Goal: Task Accomplishment & Management: Use online tool/utility

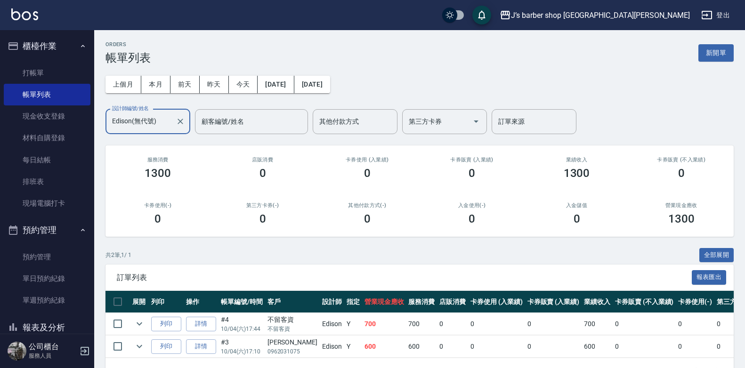
scroll to position [34, 0]
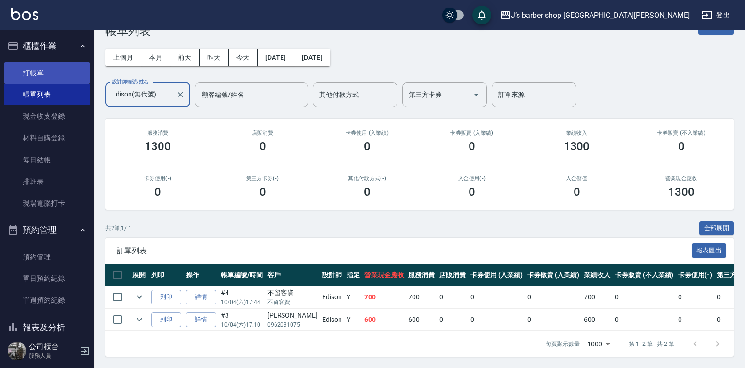
click at [17, 80] on link "打帳單" at bounding box center [47, 73] width 87 height 22
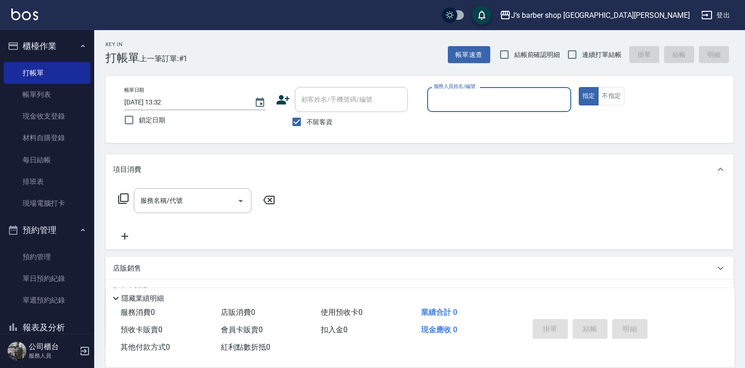
click at [326, 116] on label "不留客資" at bounding box center [310, 122] width 46 height 20
click at [306, 116] on input "不留客資" at bounding box center [297, 122] width 20 height 20
checkbox input "false"
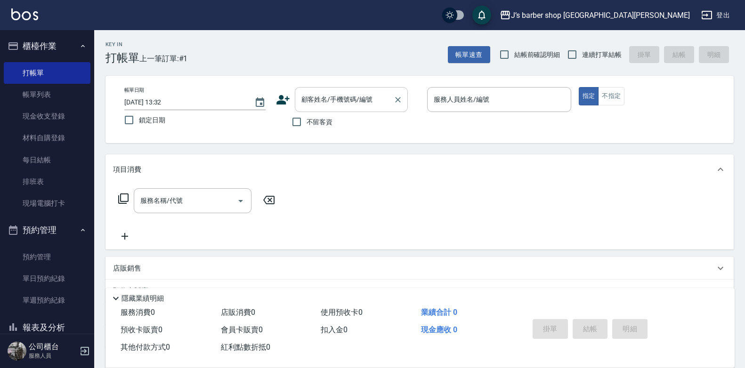
click at [326, 108] on div "顧客姓名/手機號碼/編號" at bounding box center [351, 99] width 113 height 25
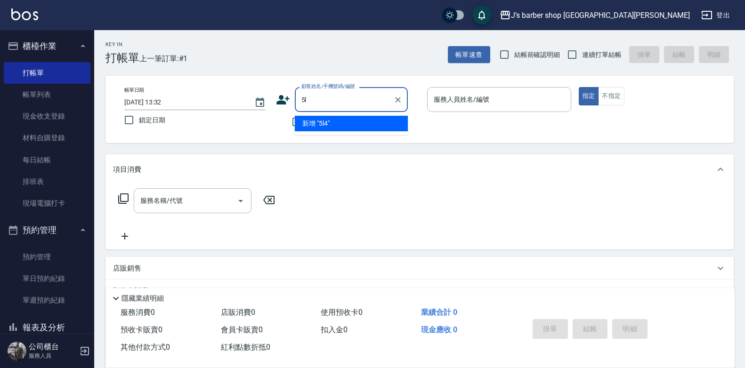
type input "5"
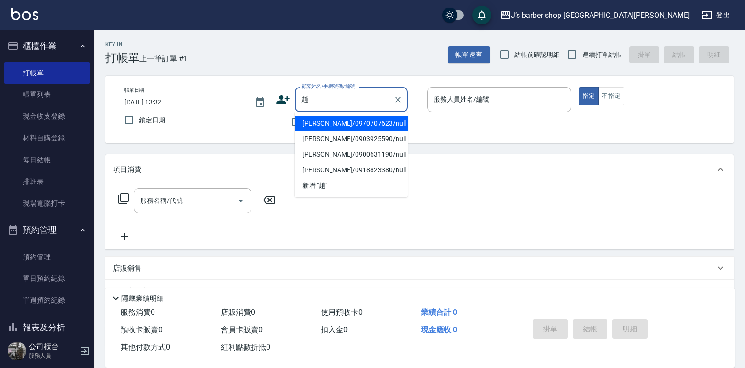
click at [332, 125] on li "[PERSON_NAME]/0970707623/null" at bounding box center [351, 124] width 113 height 16
type input "[PERSON_NAME]/0970707623/null"
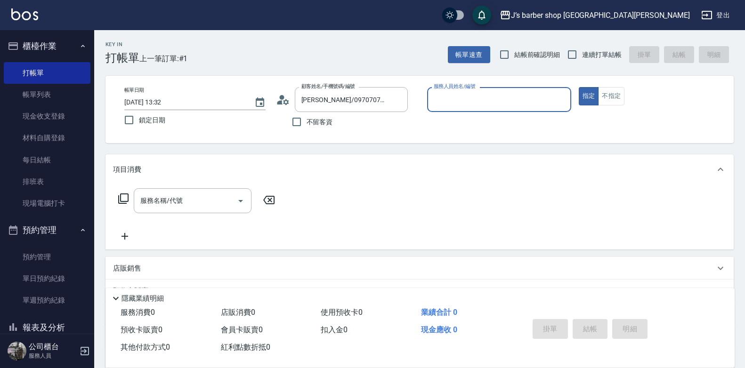
click at [456, 109] on div "服務人員姓名/編號" at bounding box center [499, 99] width 144 height 25
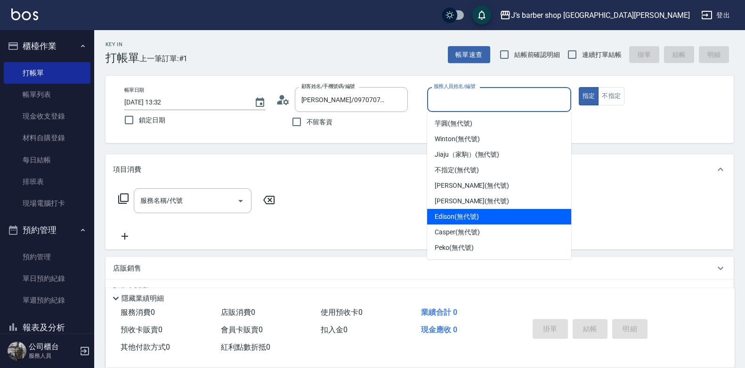
click at [472, 213] on span "Edison (無代號)" at bounding box center [456, 217] width 44 height 10
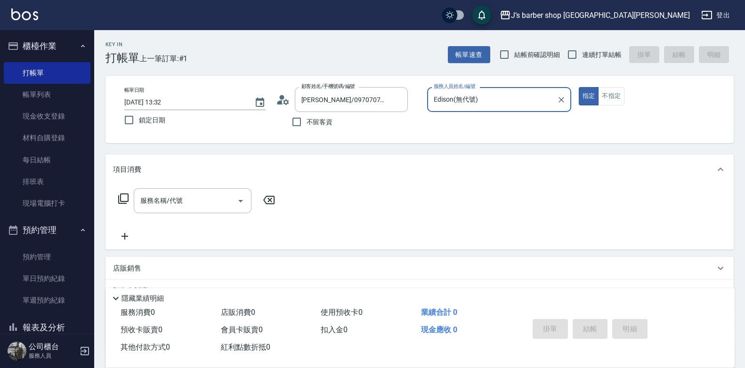
type input "Edison(無代號)"
click at [198, 195] on input "服務名稱/代號" at bounding box center [185, 201] width 95 height 16
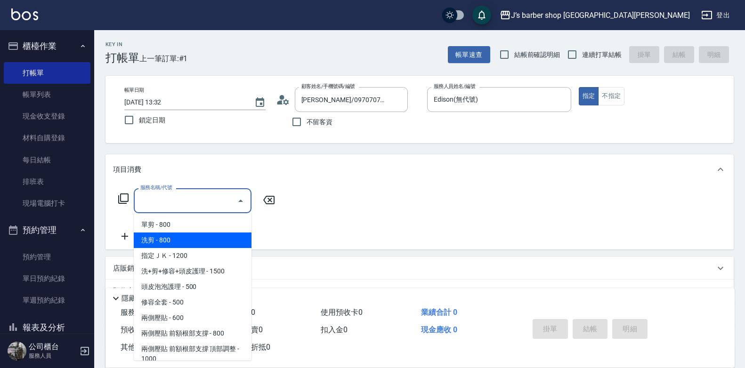
click at [185, 237] on span "洗剪 - 800" at bounding box center [193, 241] width 118 height 16
type input "洗剪(101)"
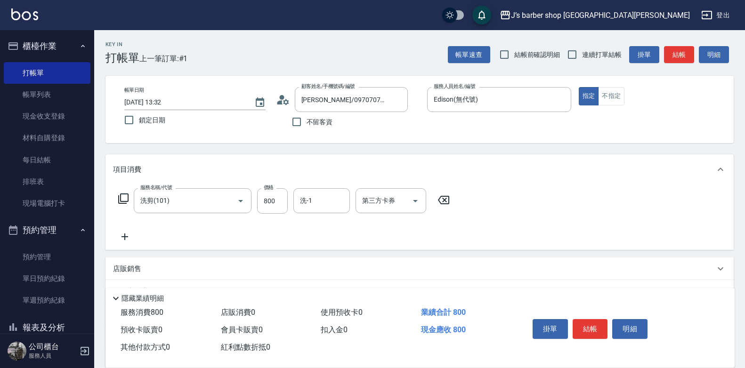
click at [125, 237] on icon at bounding box center [124, 236] width 7 height 7
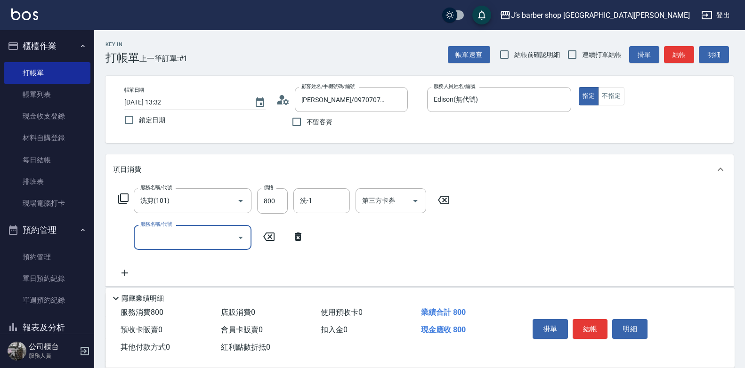
click at [173, 233] on input "服務名稱/代號" at bounding box center [185, 237] width 95 height 16
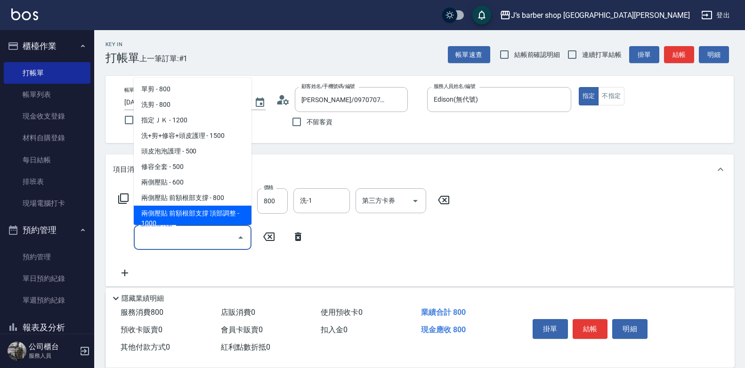
click at [201, 211] on span "兩側壓貼 前額根部支撐 頂部調整 - 1000" at bounding box center [193, 218] width 118 height 25
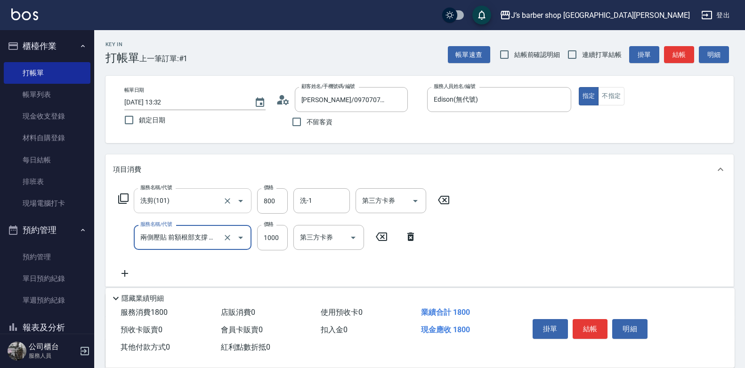
type input "兩側壓貼 前額根部支撐 頂部調整(Gp2)"
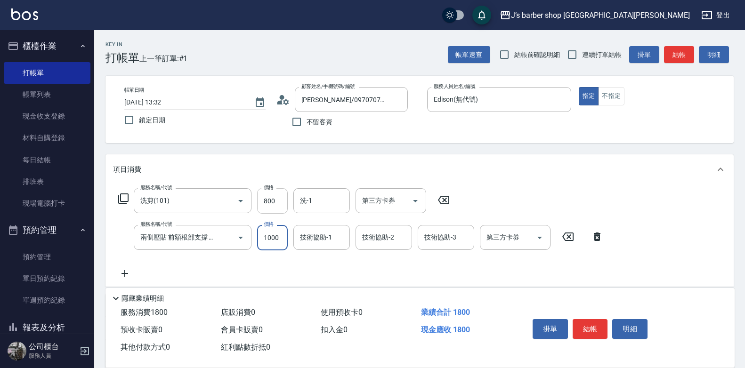
click at [269, 203] on input "800" at bounding box center [272, 200] width 31 height 25
click at [277, 205] on input "800" at bounding box center [272, 200] width 31 height 25
type input "500"
click at [362, 159] on div "項目消費" at bounding box center [419, 169] width 628 height 30
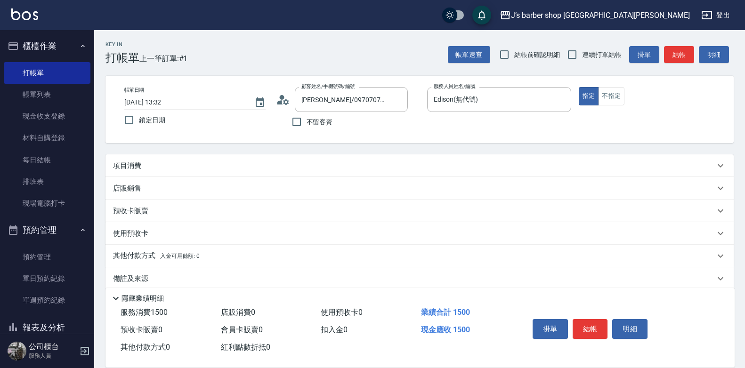
drag, startPoint x: 323, startPoint y: 169, endPoint x: 329, endPoint y: 168, distance: 5.4
click at [328, 169] on div "項目消費" at bounding box center [414, 166] width 602 height 10
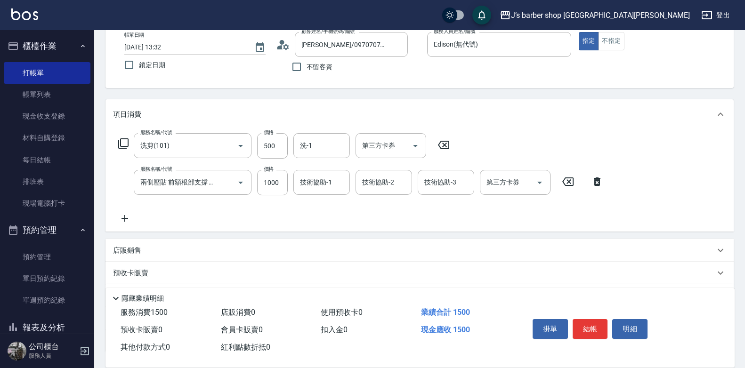
scroll to position [129, 0]
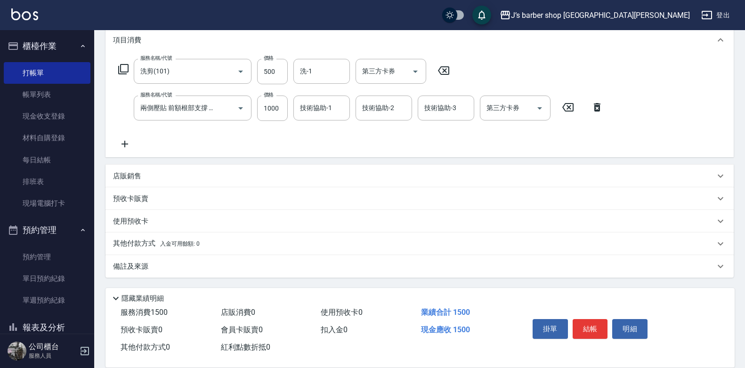
click at [160, 263] on div "備註及來源" at bounding box center [414, 267] width 602 height 10
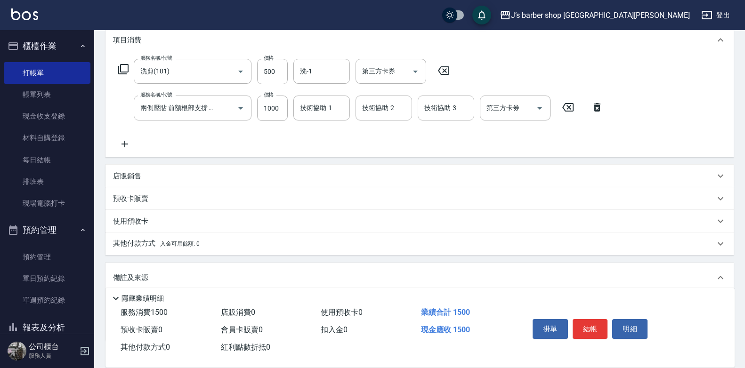
scroll to position [193, 0]
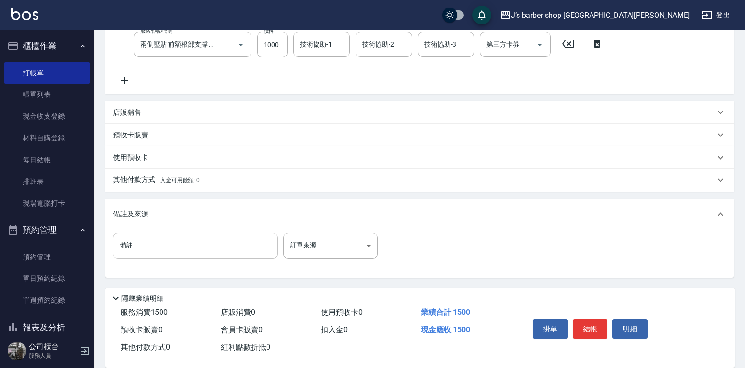
click at [166, 253] on input "備註" at bounding box center [195, 245] width 165 height 25
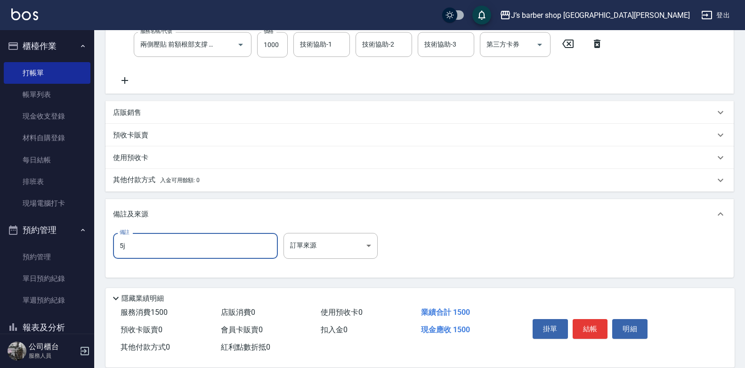
type input "5"
type input "轉帳"
click at [599, 326] on button "結帳" at bounding box center [589, 329] width 35 height 20
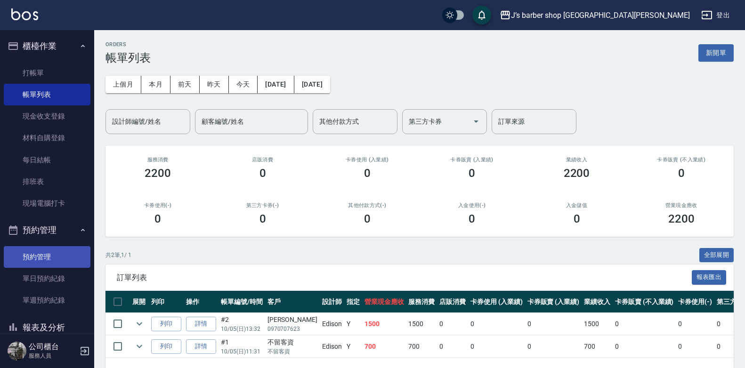
click at [52, 250] on link "預約管理" at bounding box center [47, 257] width 87 height 22
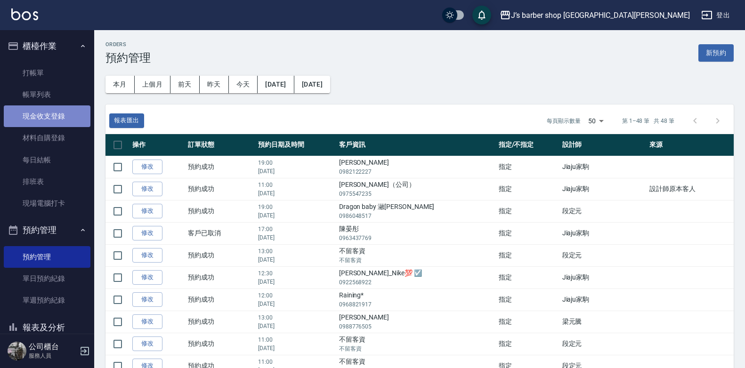
click at [56, 115] on link "現金收支登錄" at bounding box center [47, 116] width 87 height 22
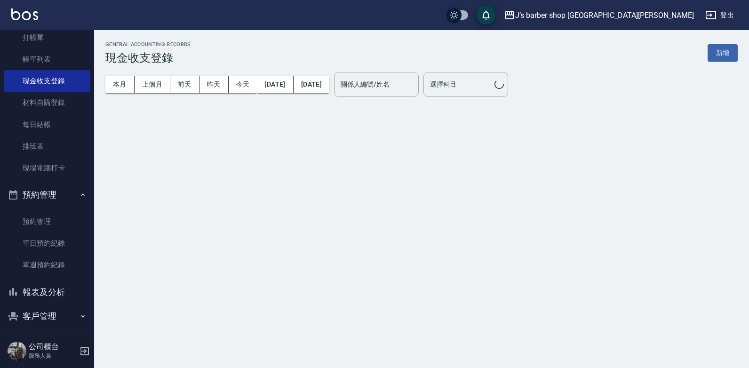
scroll to position [65, 0]
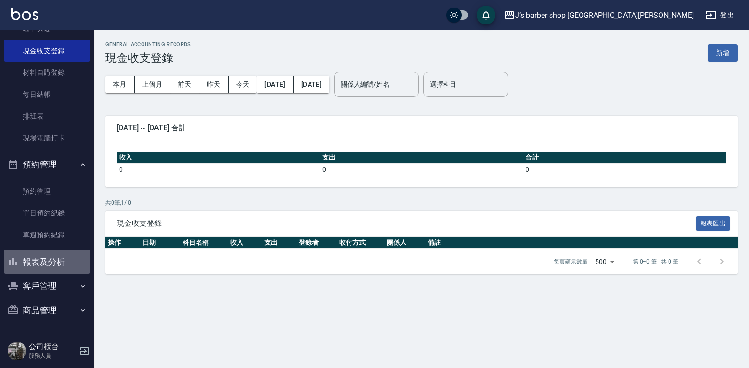
click at [58, 268] on button "報表及分析" at bounding box center [47, 262] width 87 height 24
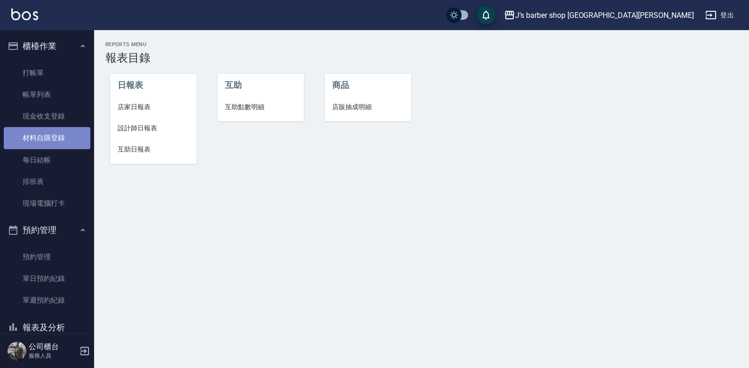
click at [58, 145] on link "材料自購登錄" at bounding box center [47, 138] width 87 height 22
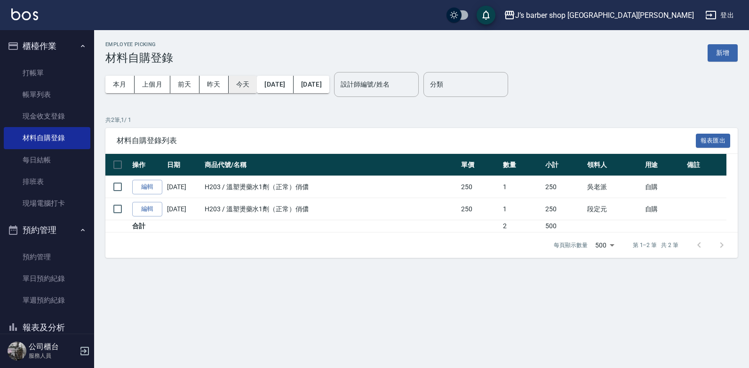
click at [242, 84] on button "今天" at bounding box center [243, 84] width 29 height 17
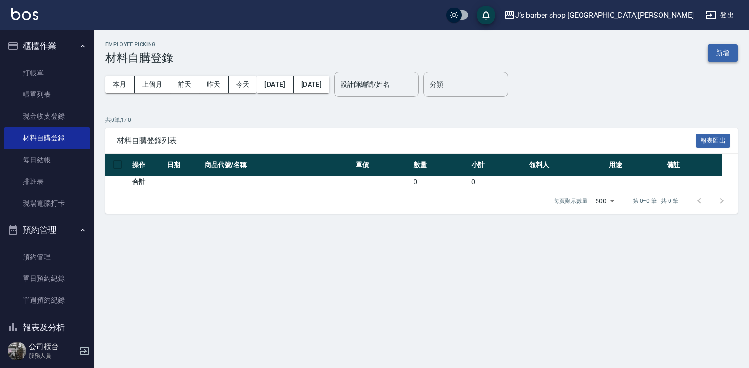
click at [722, 56] on button "新增" at bounding box center [723, 52] width 30 height 17
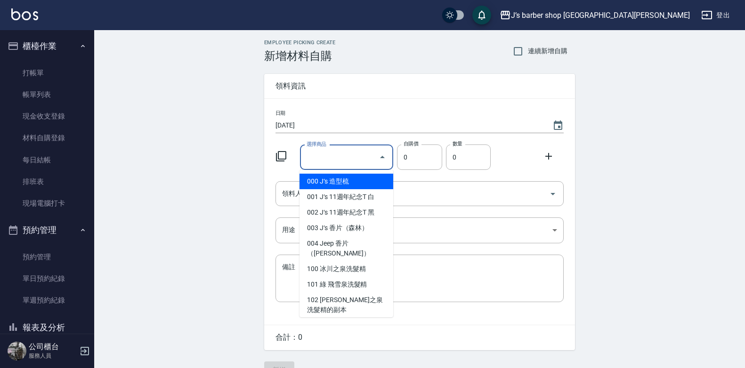
click at [352, 154] on input "選擇商品" at bounding box center [339, 157] width 71 height 16
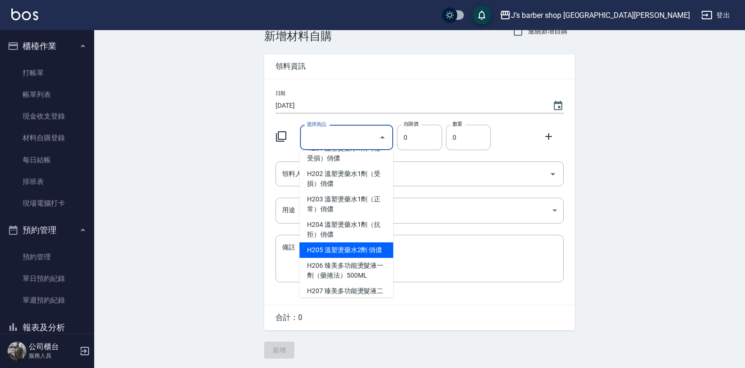
scroll to position [1091, 0]
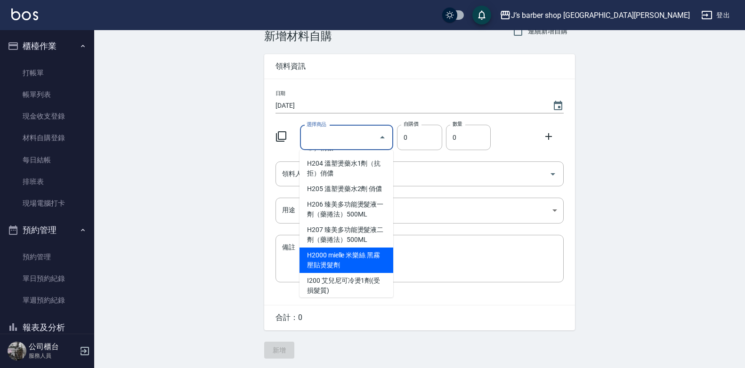
click at [372, 272] on li "H2000 mielle 米樂絲 黑霧壓貼燙髮劑" at bounding box center [346, 260] width 94 height 25
type input "mielle 米樂絲 黑霧壓貼燙髮劑"
type input "520"
type input "1"
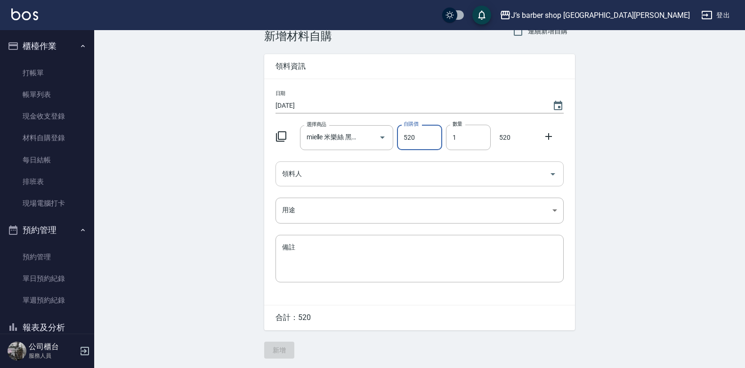
click at [377, 171] on input "領料人" at bounding box center [412, 174] width 265 height 16
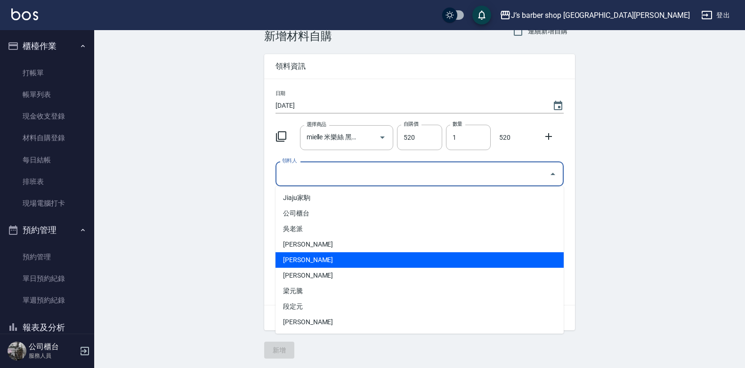
click at [365, 253] on li "[PERSON_NAME]" at bounding box center [419, 260] width 288 height 16
type input "[PERSON_NAME]"
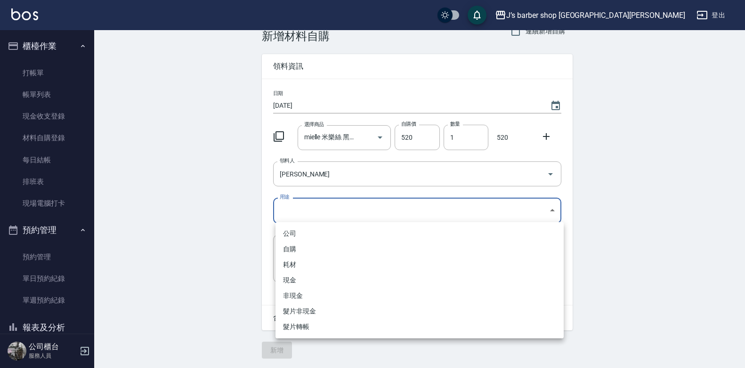
click at [360, 219] on body "J’s barber shop 台中大隆 登出 櫃檯作業 打帳單 帳單列表 現金收支登錄 材料自購登錄 每日結帳 排班表 現場電腦打卡 預約管理 預約管理 單…" at bounding box center [372, 174] width 745 height 388
click at [354, 244] on li "自購" at bounding box center [419, 249] width 288 height 16
type input "自購"
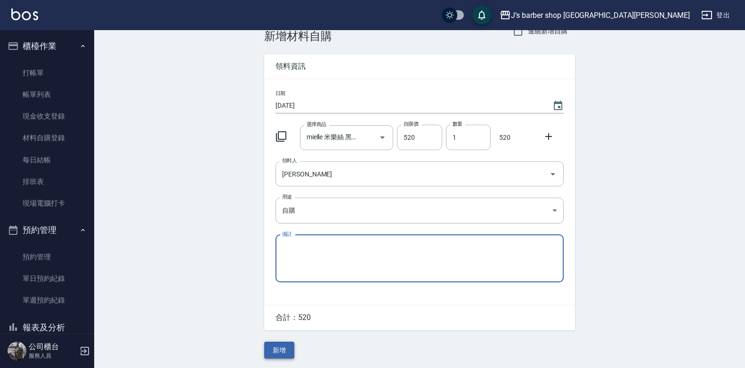
click at [284, 352] on button "新增" at bounding box center [279, 350] width 30 height 17
